Goal: Information Seeking & Learning: Learn about a topic

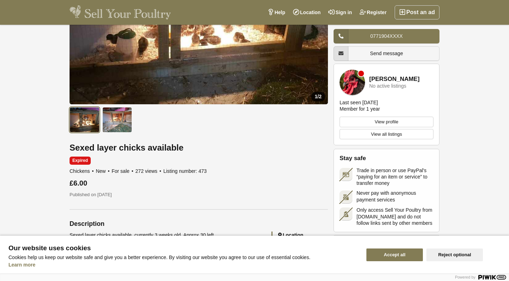
scroll to position [106, 0]
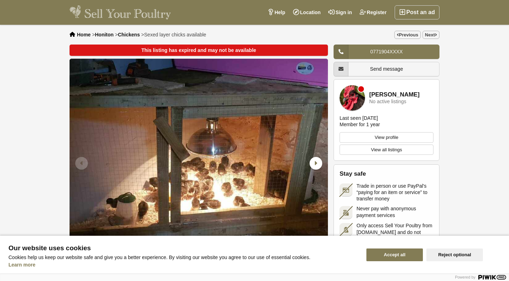
scroll to position [106, 0]
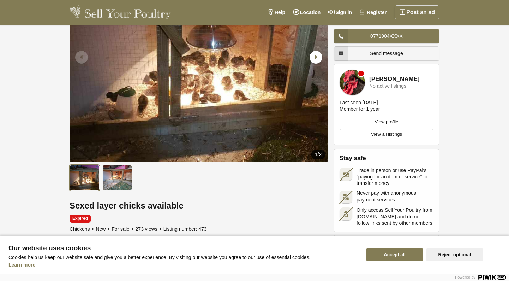
click at [109, 13] on img at bounding box center [120, 12] width 101 height 14
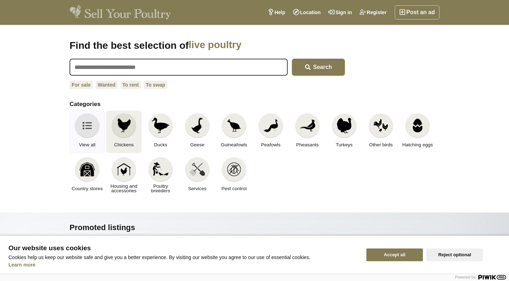
click at [126, 130] on img at bounding box center [124, 126] width 16 height 16
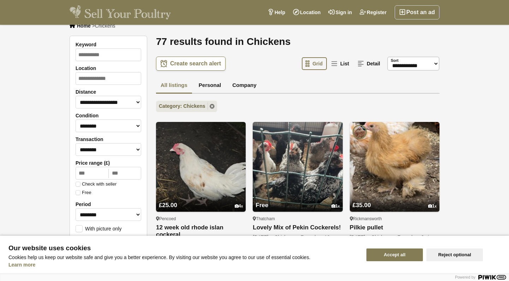
scroll to position [7, 0]
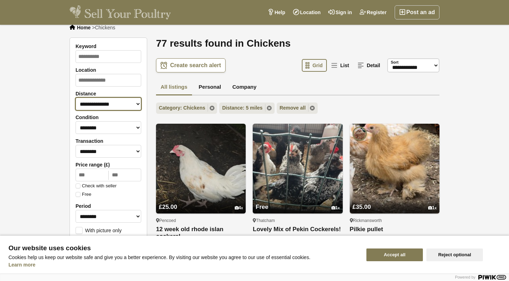
select select "**"
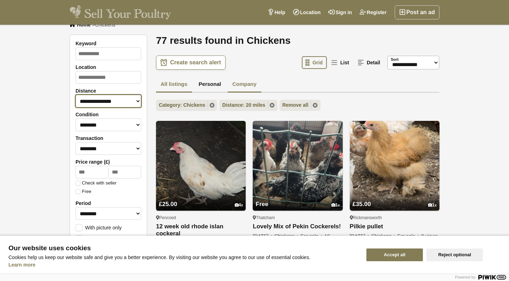
scroll to position [10, 0]
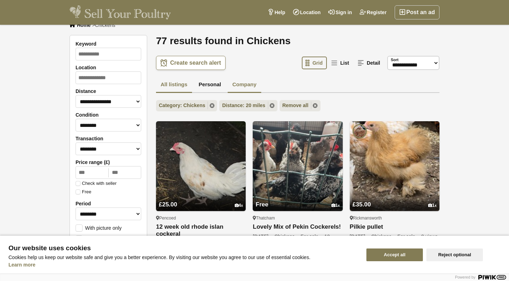
click at [240, 82] on link "Company" at bounding box center [244, 85] width 33 height 16
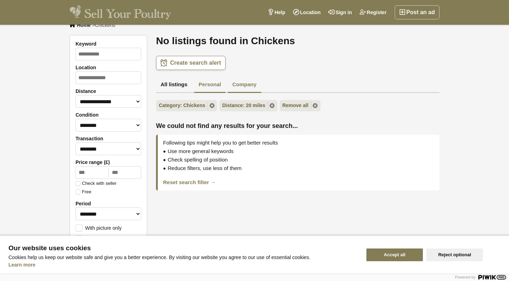
click at [219, 85] on link "Personal" at bounding box center [209, 85] width 31 height 16
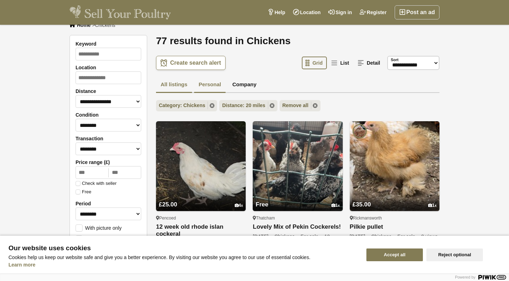
click at [180, 86] on link "All listings" at bounding box center [174, 85] width 36 height 16
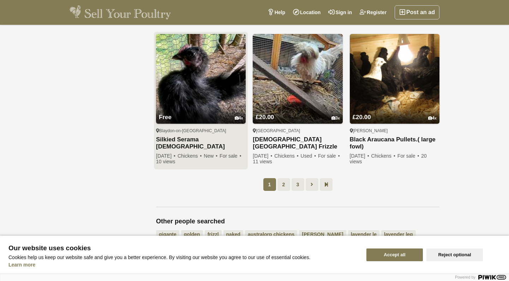
scroll to position [507, 0]
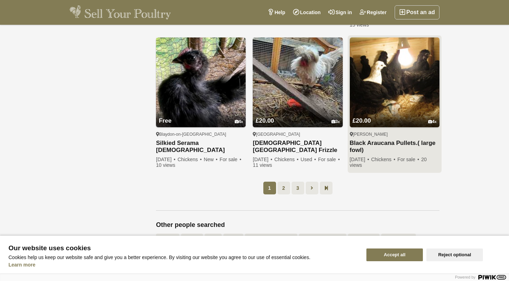
click at [382, 143] on link "Black Araucana Pullets.( large fowl)" at bounding box center [395, 146] width 90 height 14
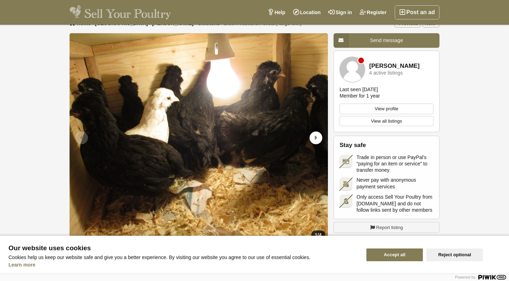
scroll to position [12, 0]
click at [313, 140] on icon "Next slide" at bounding box center [316, 137] width 13 height 13
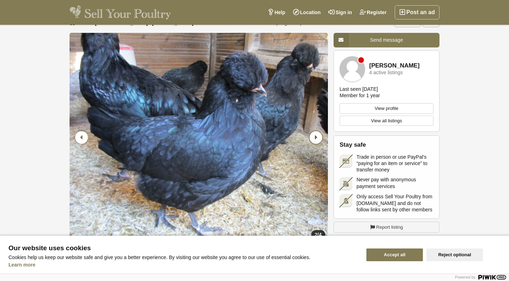
click at [314, 138] on icon "Next slide" at bounding box center [316, 137] width 13 height 13
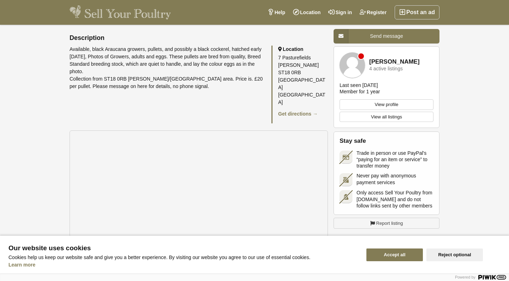
scroll to position [325, 0]
click at [301, 111] on link "Get directions →" at bounding box center [298, 114] width 40 height 6
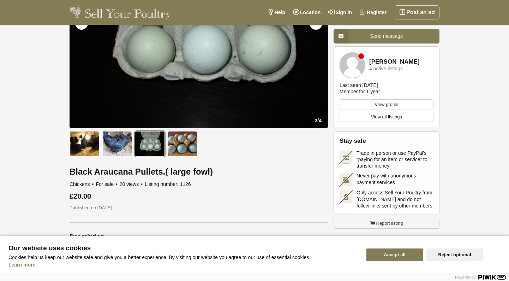
scroll to position [125, 0]
click at [106, 175] on h1 "Black Araucana Pullets.( large fowl)" at bounding box center [199, 171] width 258 height 9
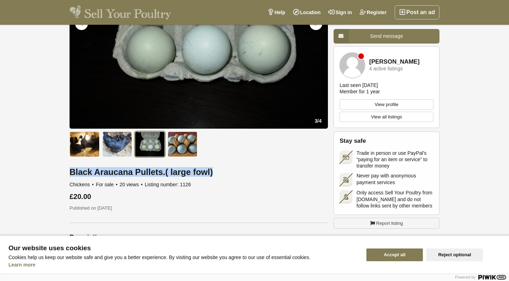
drag, startPoint x: 106, startPoint y: 175, endPoint x: 146, endPoint y: 170, distance: 39.9
click at [146, 170] on h1 "Black Araucana Pullets.( large fowl)" at bounding box center [199, 171] width 258 height 9
drag, startPoint x: 146, startPoint y: 170, endPoint x: 111, endPoint y: 172, distance: 35.0
click at [111, 172] on h1 "Black Araucana Pullets.( large fowl)" at bounding box center [199, 171] width 258 height 9
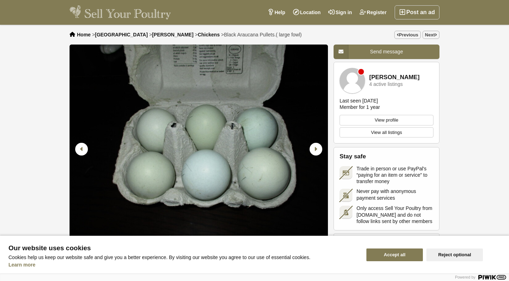
scroll to position [0, 0]
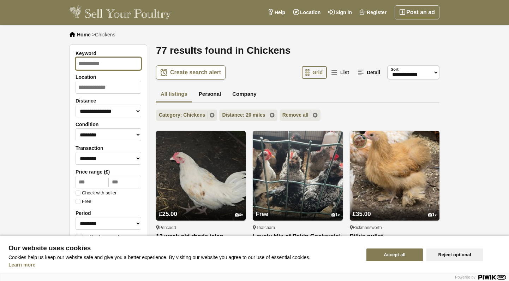
click at [106, 62] on input "Keyword" at bounding box center [109, 63] width 66 height 13
paste input "**********"
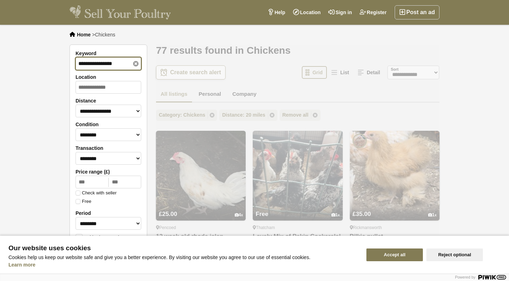
type input "**********"
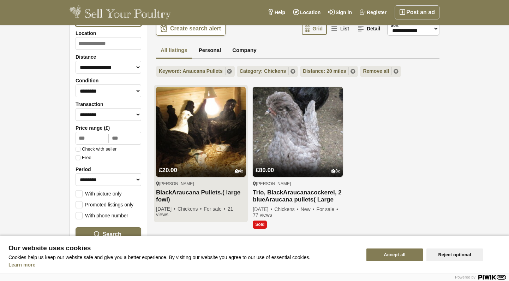
scroll to position [57, 0]
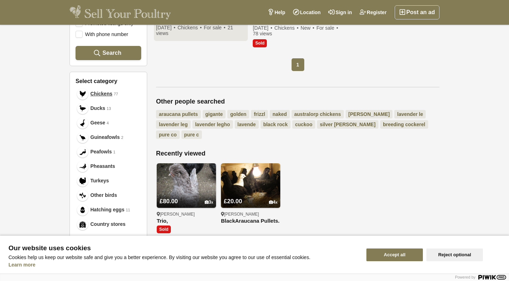
scroll to position [235, 0]
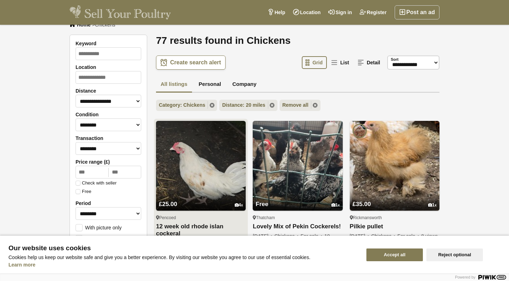
scroll to position [11, 0]
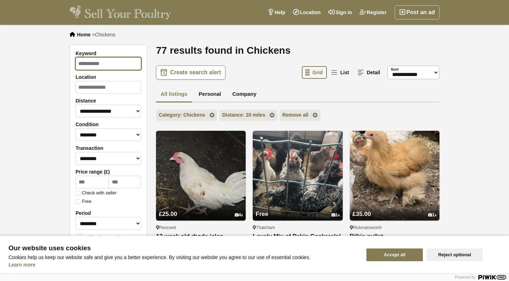
click at [90, 64] on input "Keyword" at bounding box center [109, 63] width 66 height 13
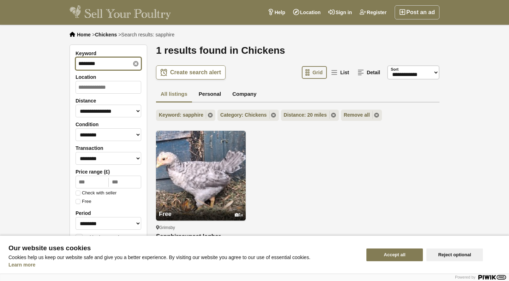
click at [100, 65] on input "********" at bounding box center [109, 63] width 66 height 13
paste input "**********"
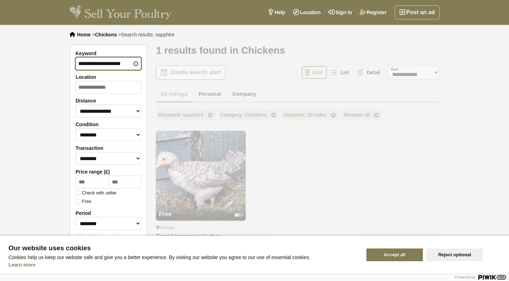
type input "**********"
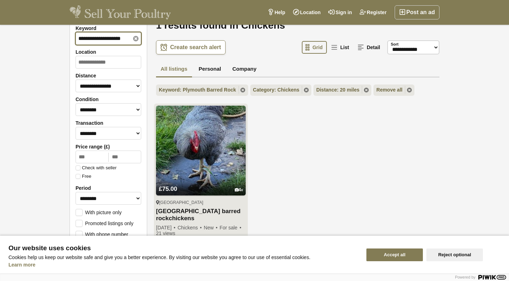
scroll to position [26, 0]
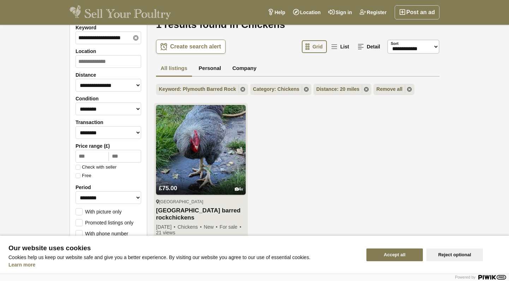
click at [225, 168] on img at bounding box center [201, 150] width 90 height 90
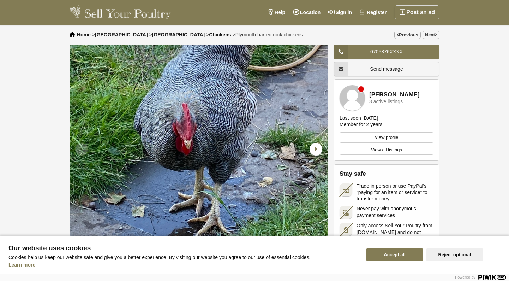
scroll to position [-6, 0]
